Goal: Find specific page/section: Find specific page/section

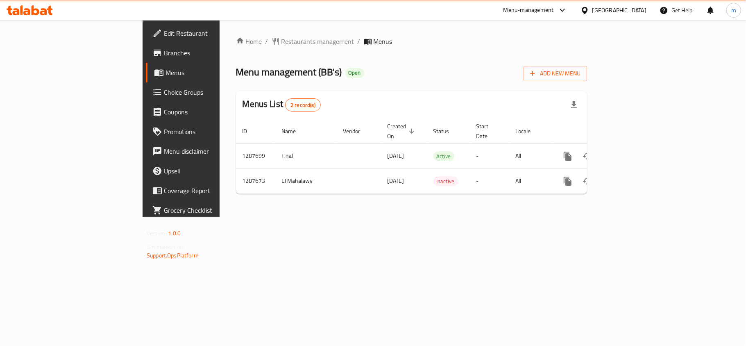
click at [281, 46] on span "Restaurants management" at bounding box center [317, 41] width 73 height 10
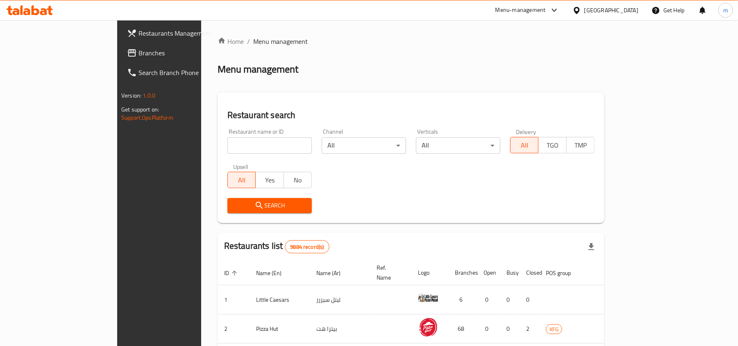
click at [227, 153] on input "search" at bounding box center [269, 145] width 84 height 16
paste input "696829"
type input "696829"
click button "Search" at bounding box center [269, 205] width 84 height 15
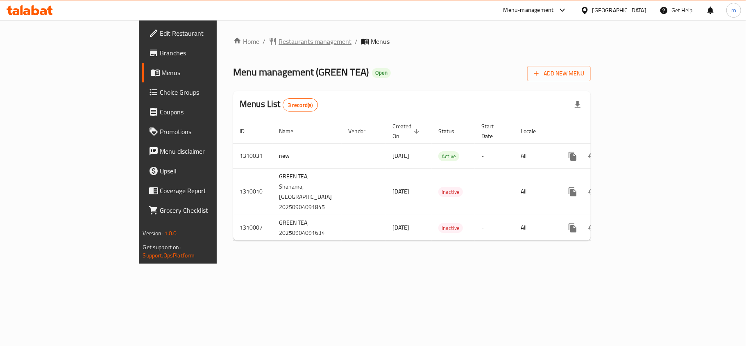
click at [279, 40] on span "Restaurants management" at bounding box center [315, 41] width 73 height 10
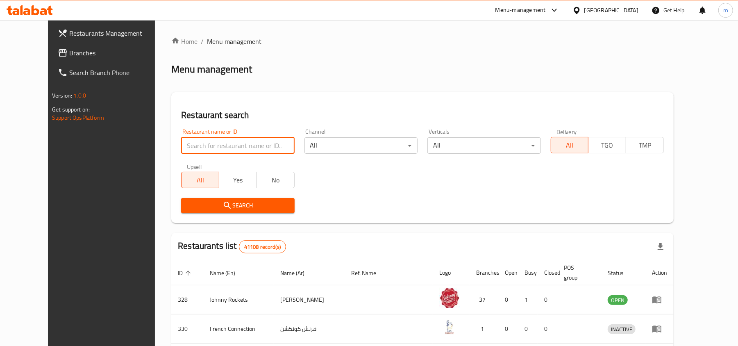
click at [240, 142] on input "search" at bounding box center [237, 145] width 113 height 16
paste input "705313"
type input "705313"
click button "Search" at bounding box center [237, 205] width 113 height 15
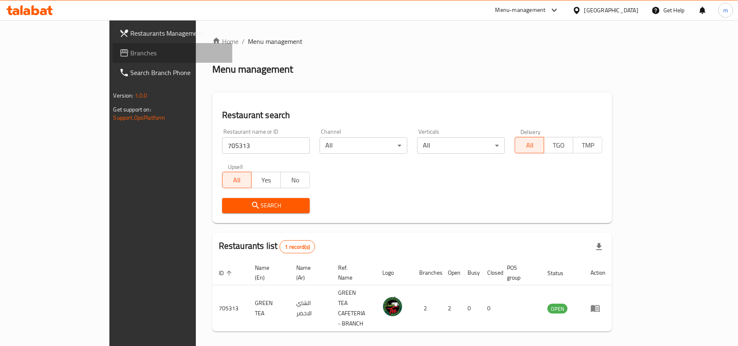
click at [131, 56] on span "Branches" at bounding box center [178, 53] width 95 height 10
